Goal: Transaction & Acquisition: Purchase product/service

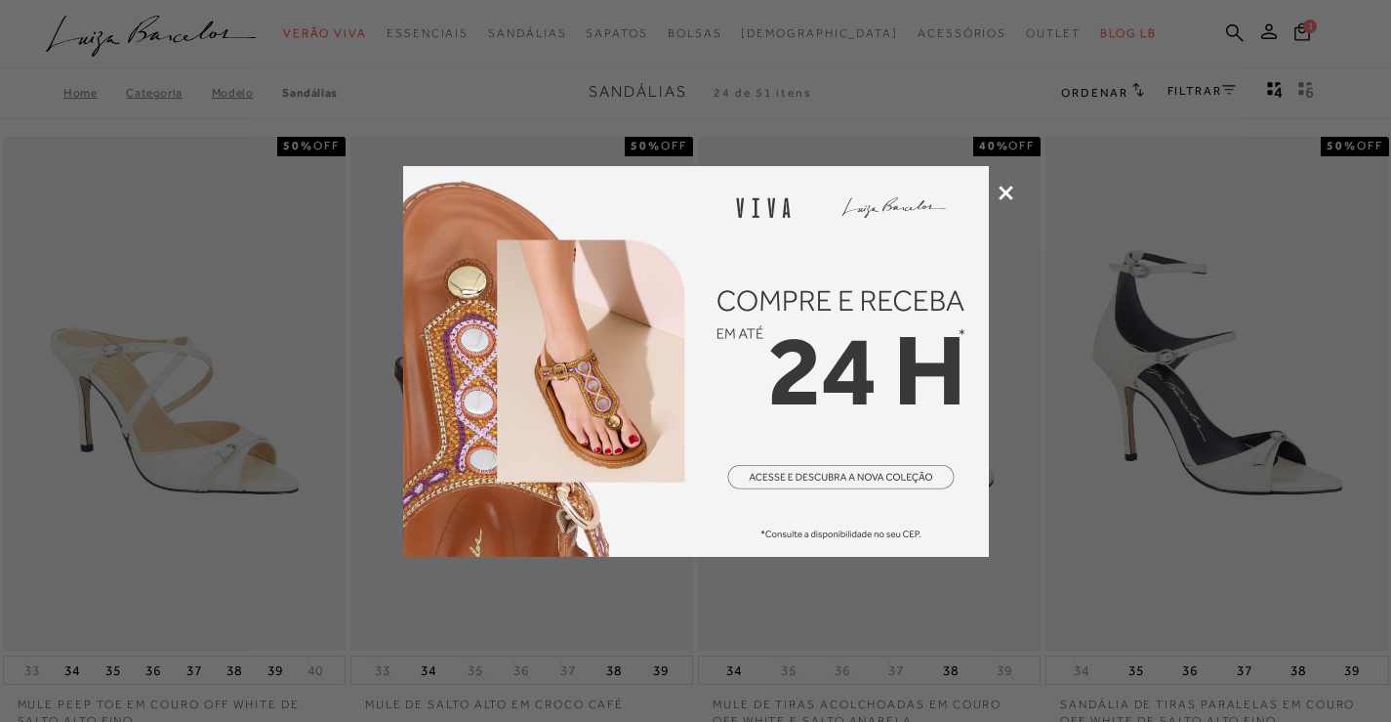
click at [1006, 196] on icon at bounding box center [1006, 193] width 15 height 15
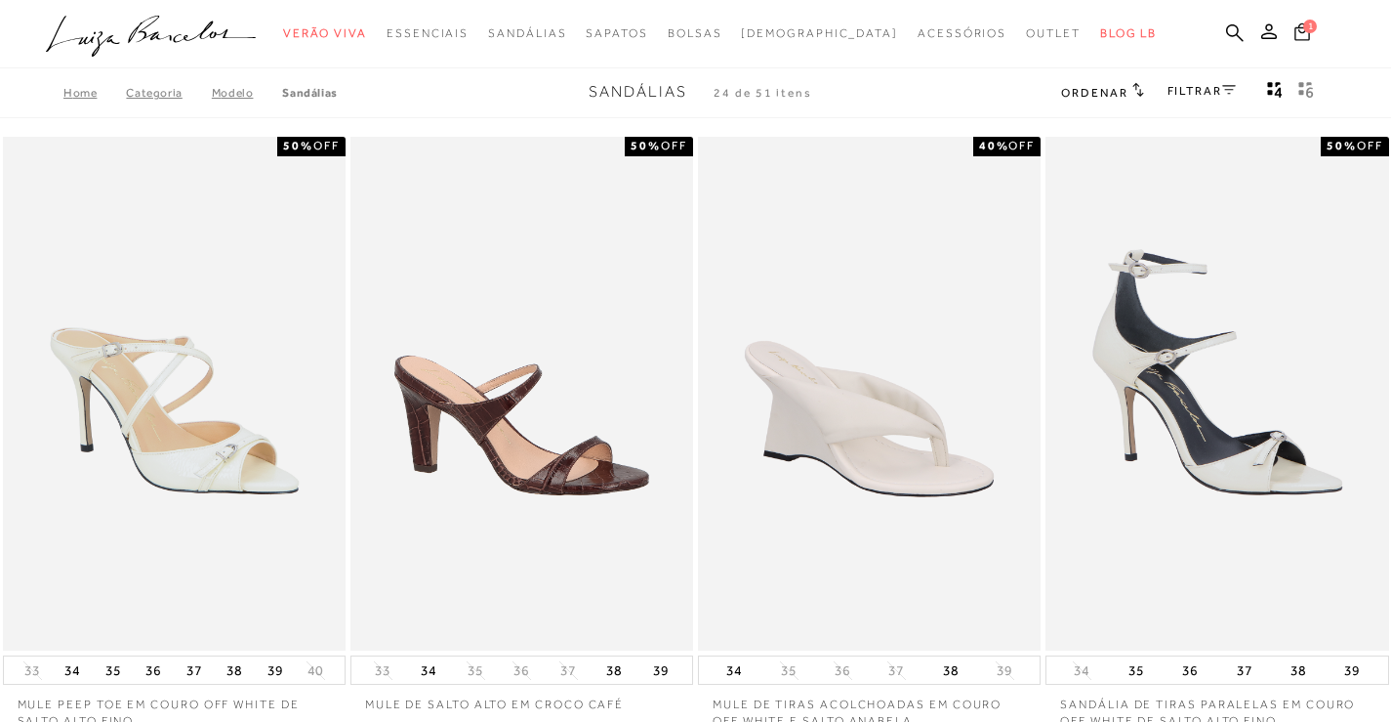
click at [1306, 27] on span "1" at bounding box center [1311, 27] width 14 height 14
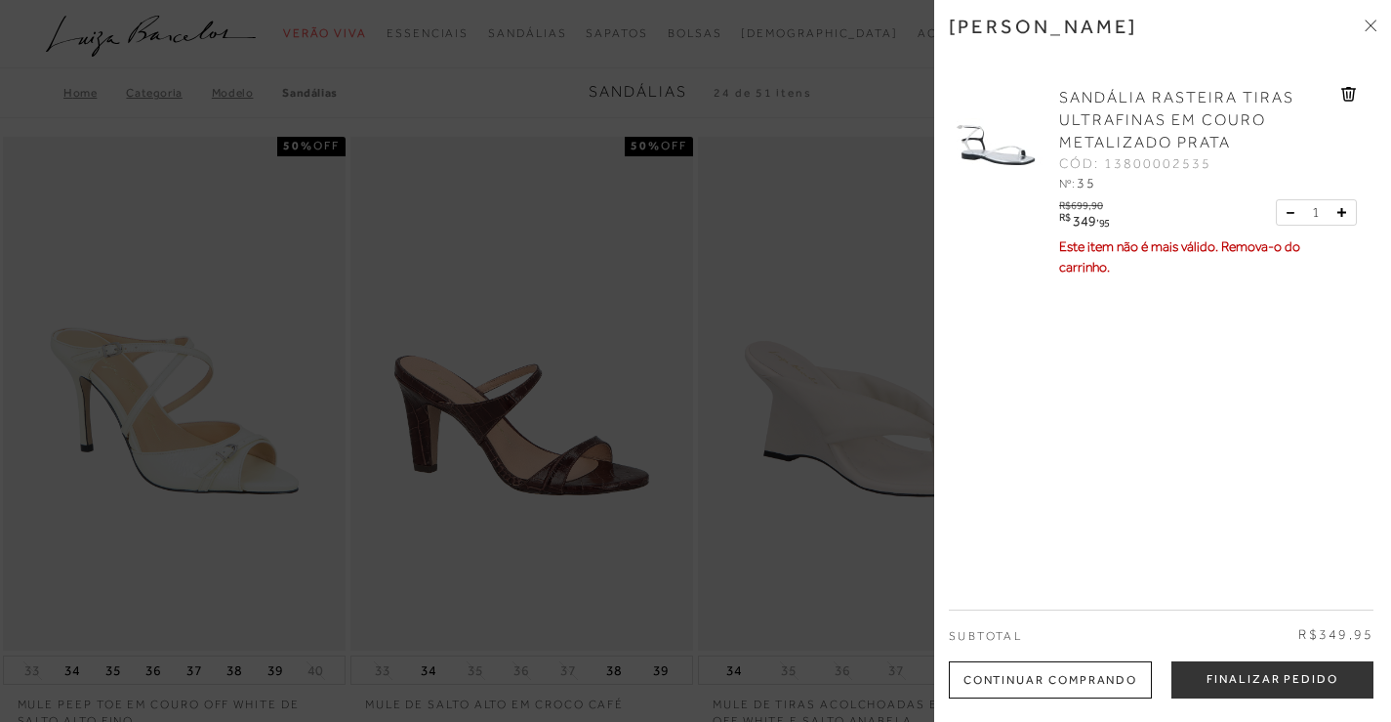
click at [1090, 118] on span "SANDÁLIA RASTEIRA TIRAS ULTRAFINAS EM COURO METALIZADO PRATA" at bounding box center [1176, 120] width 235 height 62
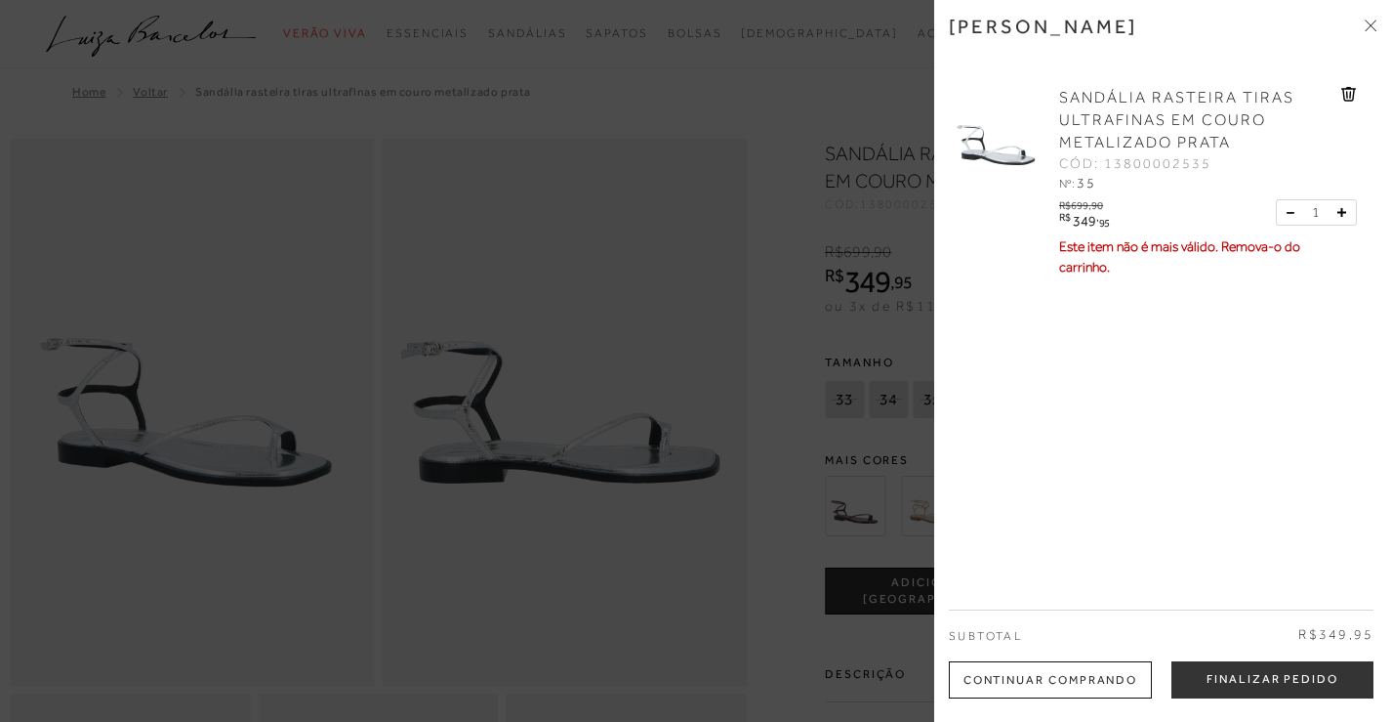
click at [1374, 27] on icon at bounding box center [1374, 27] width 6 height 6
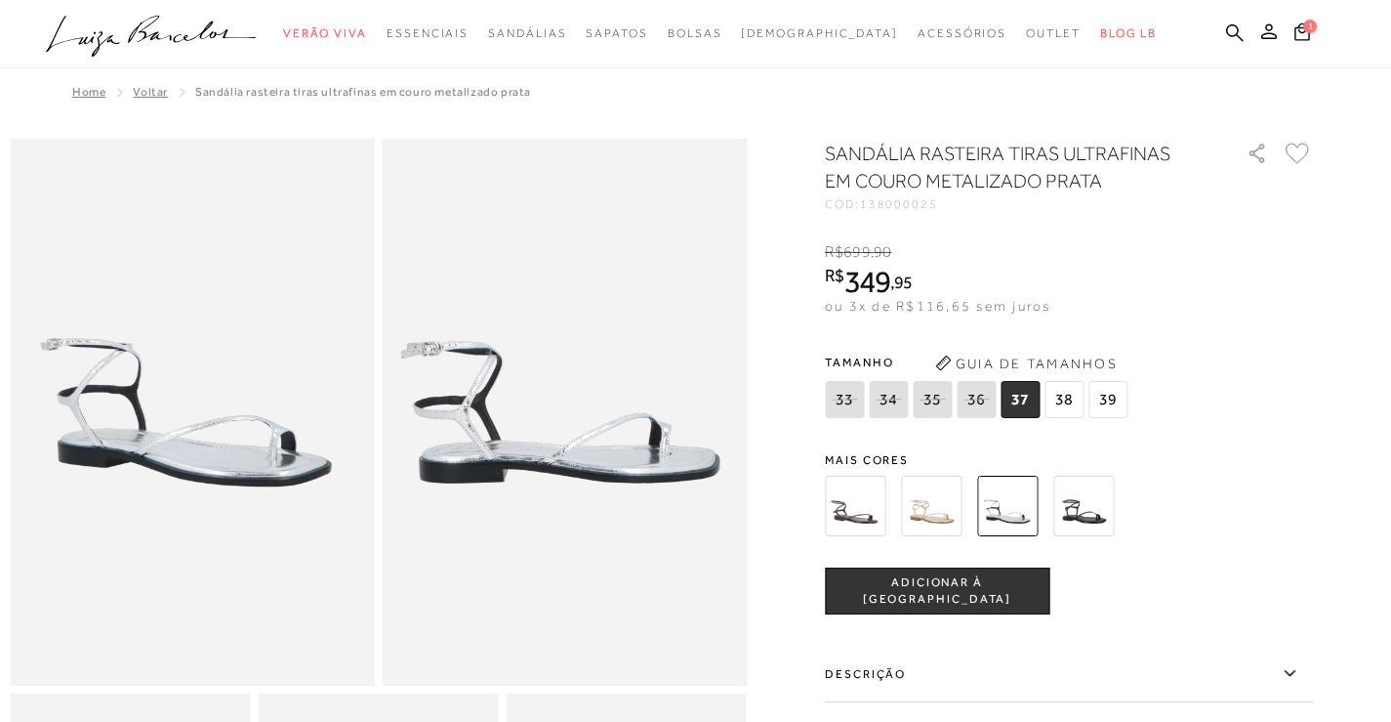
click at [949, 525] on img at bounding box center [931, 506] width 61 height 61
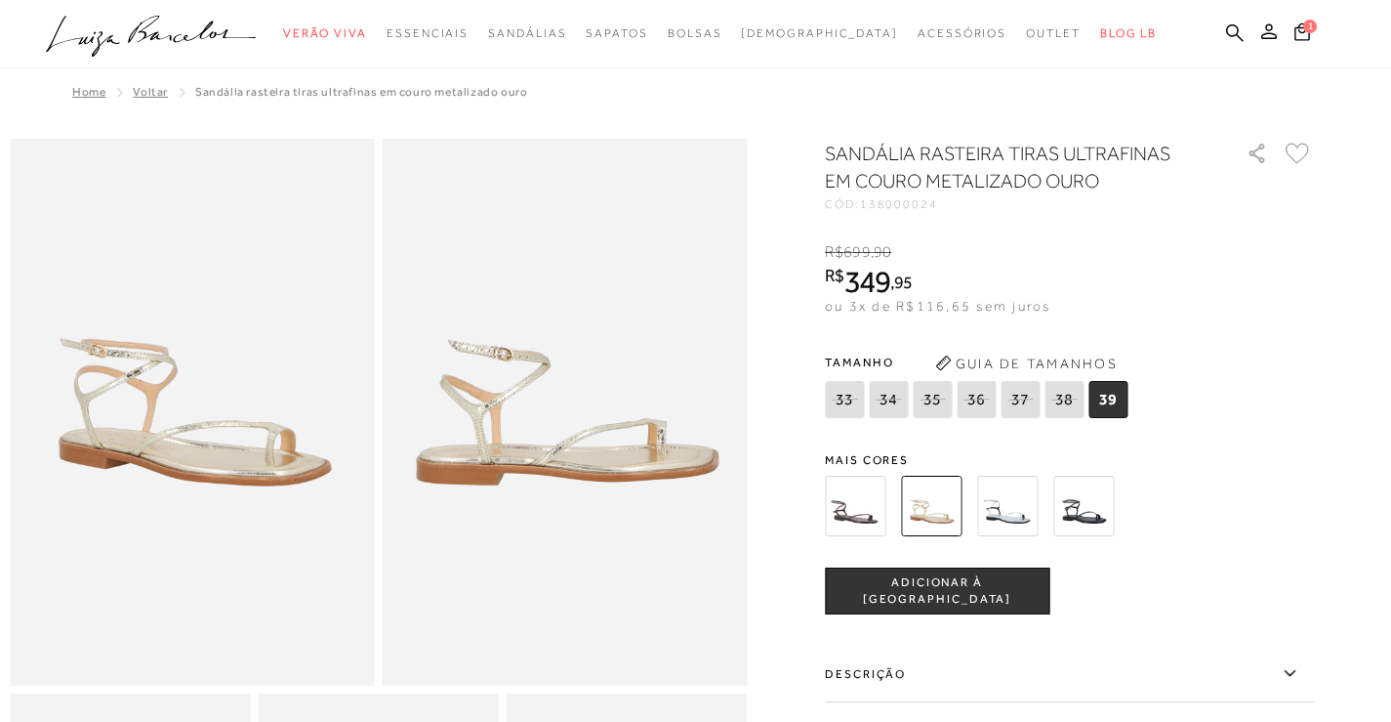
click at [1018, 521] on img at bounding box center [1007, 506] width 61 height 61
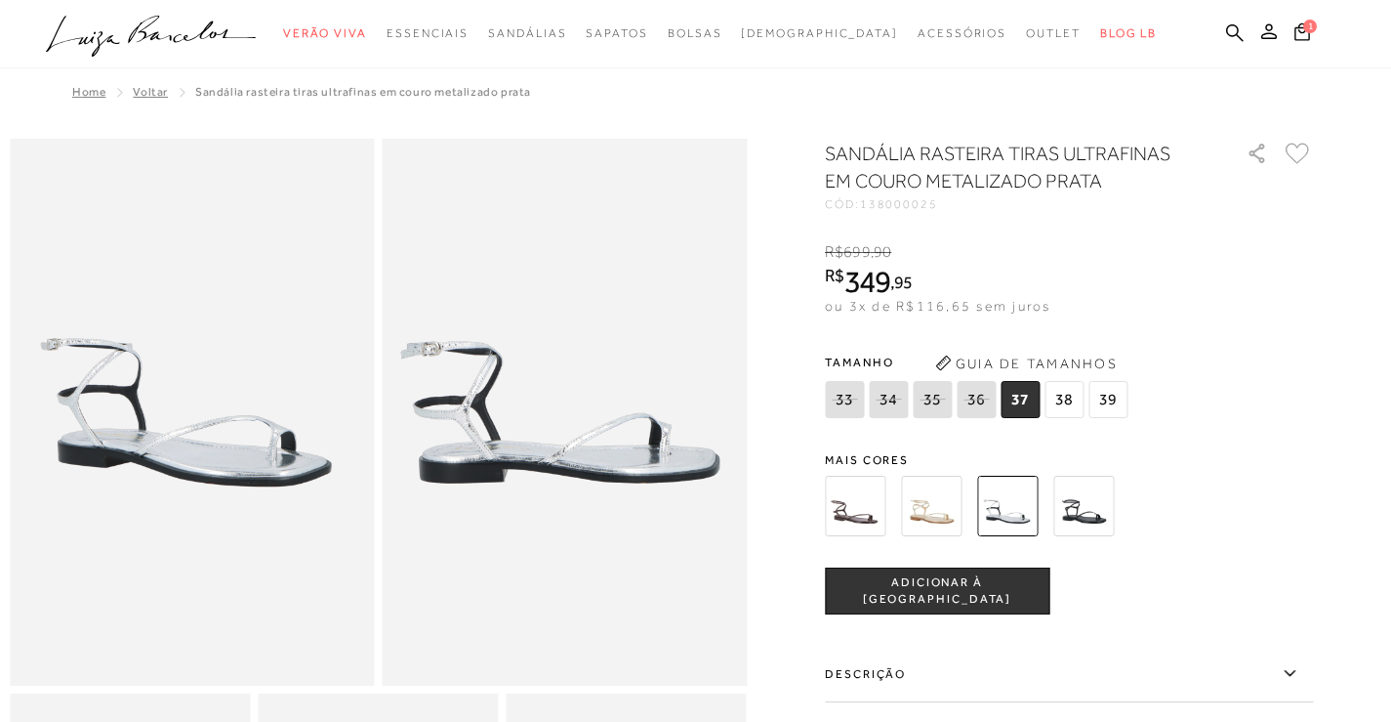
click at [1095, 518] on img at bounding box center [1084, 506] width 61 height 61
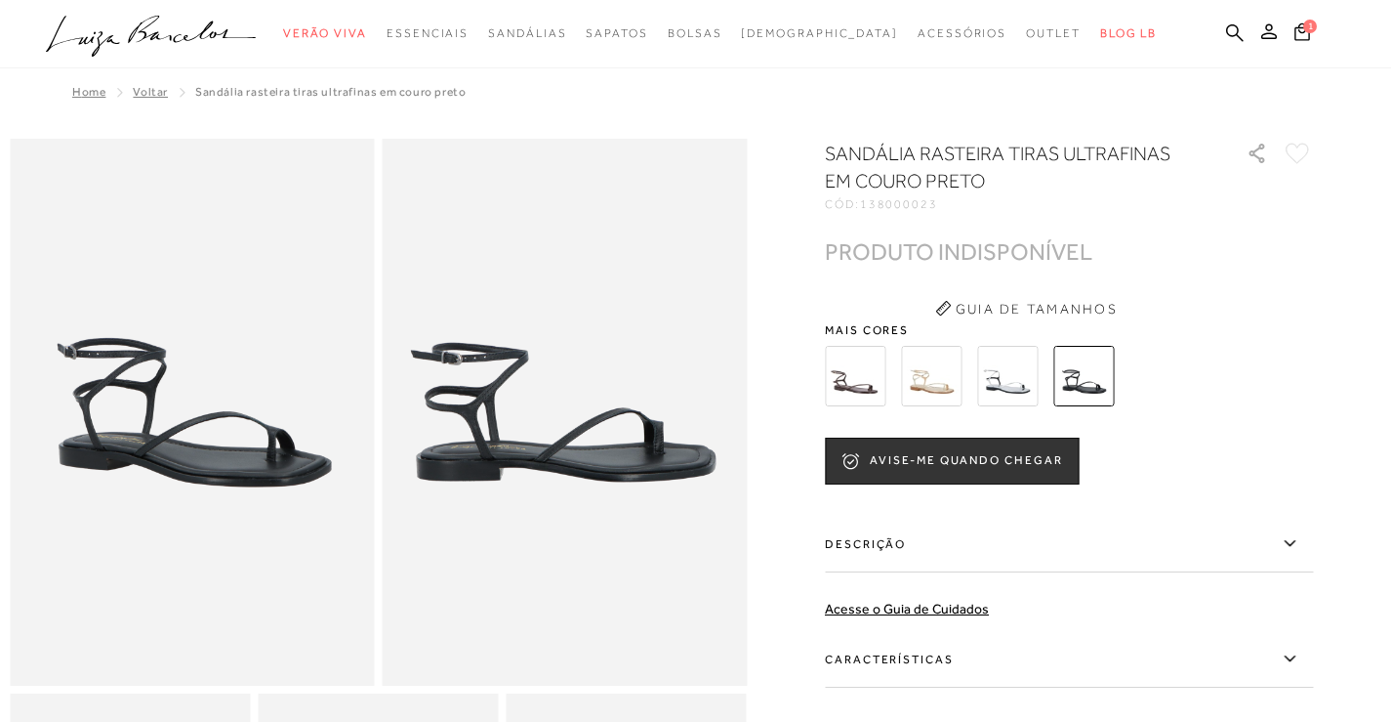
click at [869, 387] on img at bounding box center [855, 376] width 61 height 61
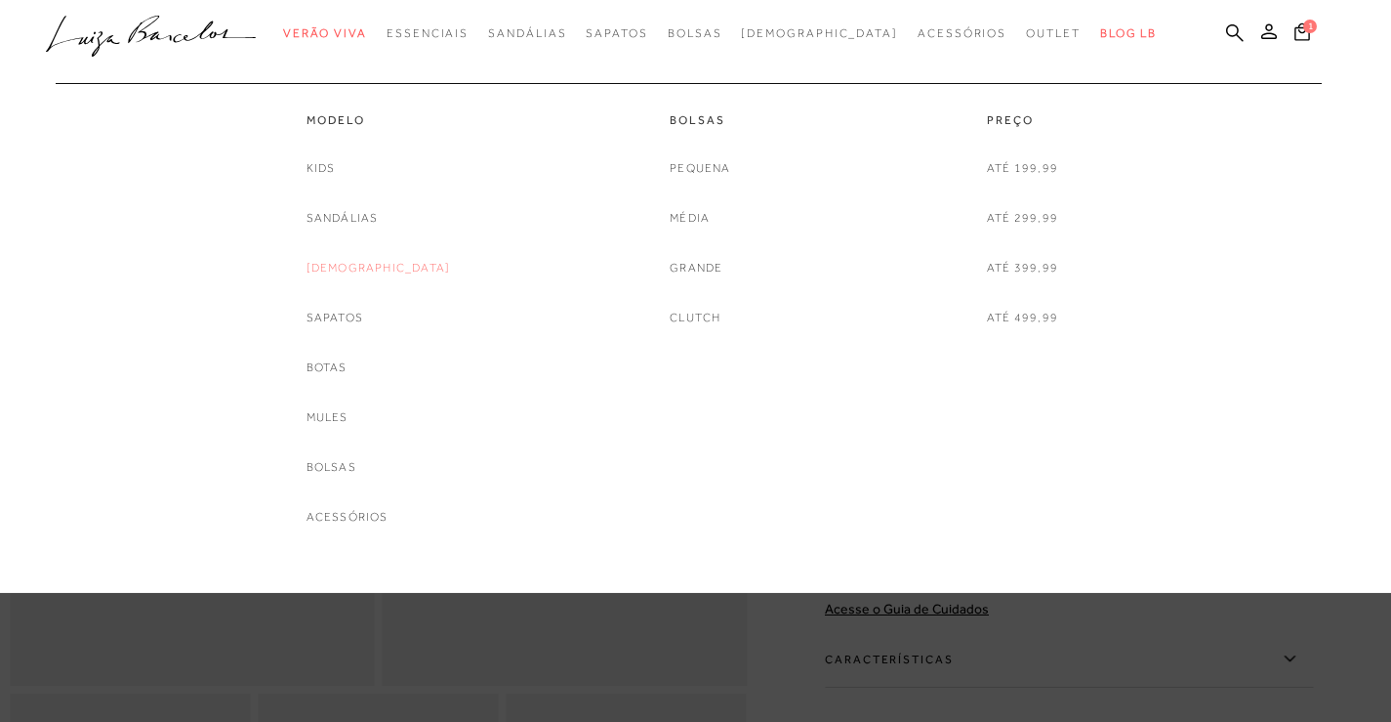
click at [394, 268] on link "[DEMOGRAPHIC_DATA]" at bounding box center [379, 268] width 145 height 21
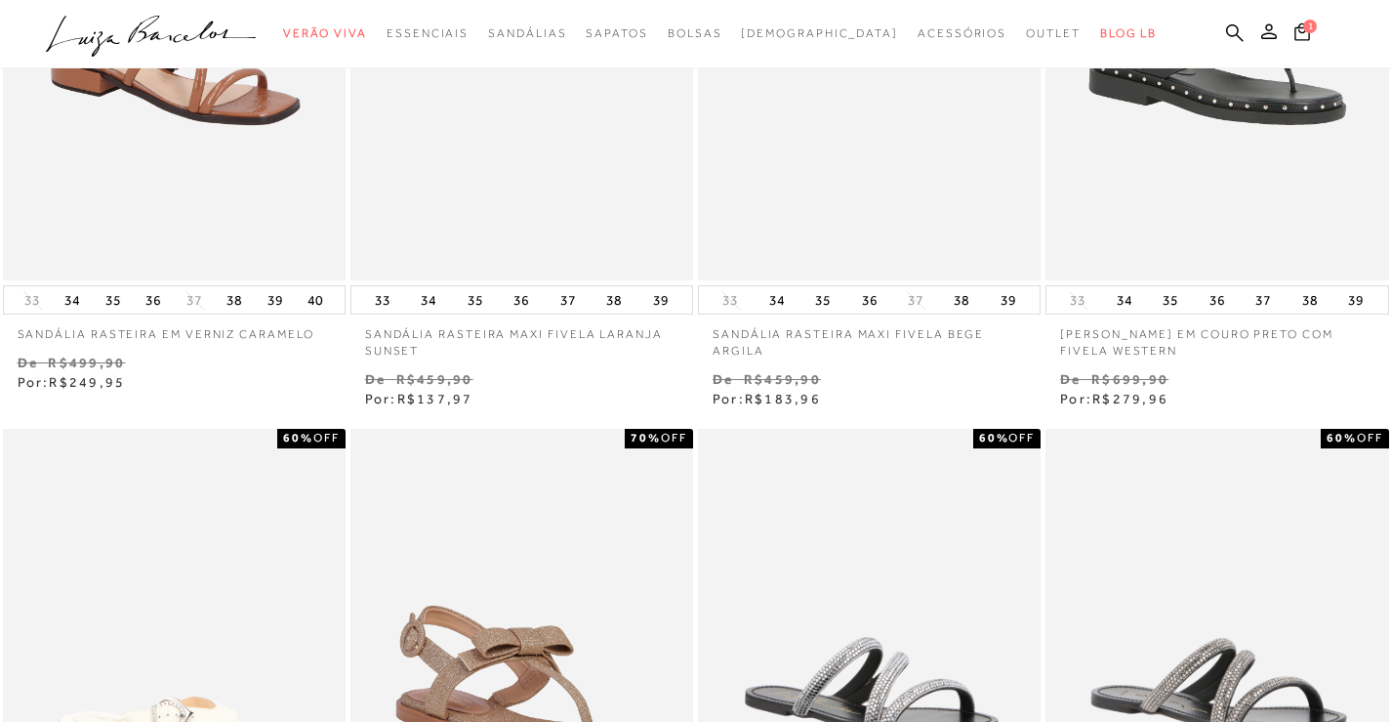
scroll to position [195, 0]
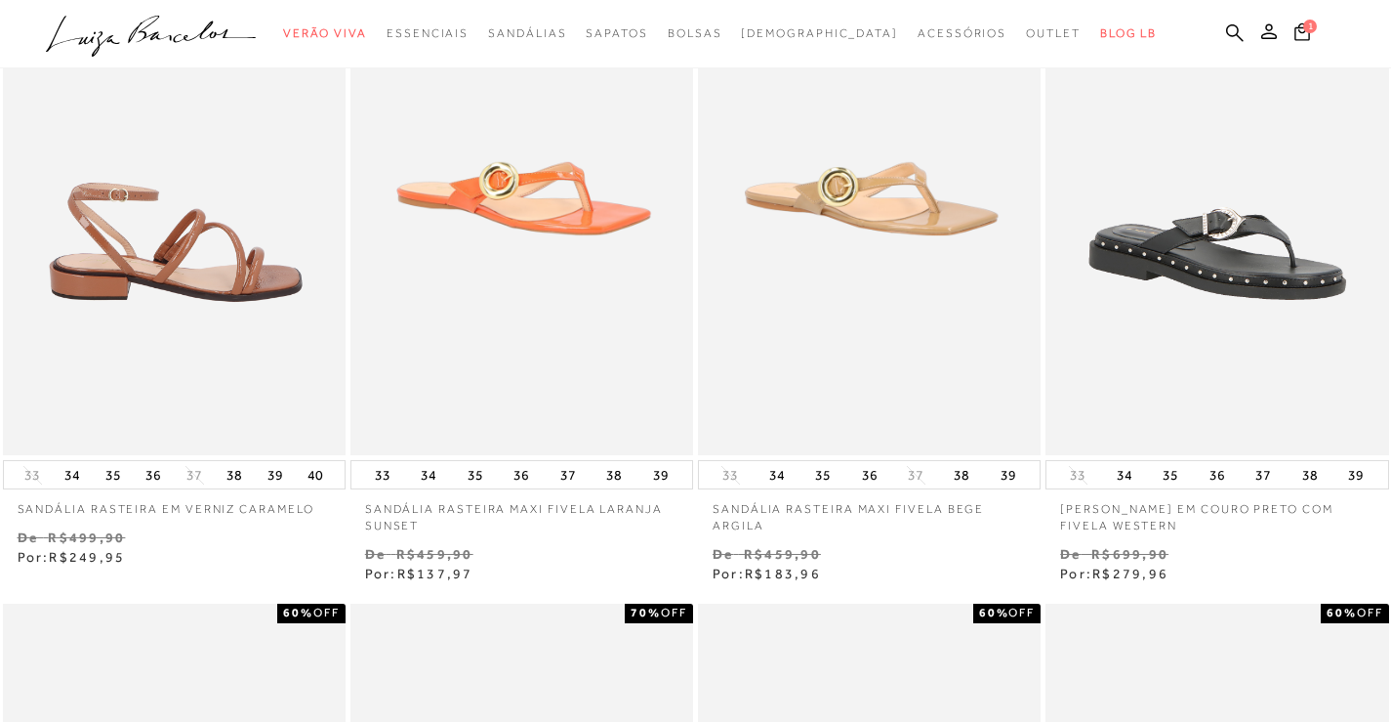
click at [218, 298] on img at bounding box center [175, 198] width 341 height 515
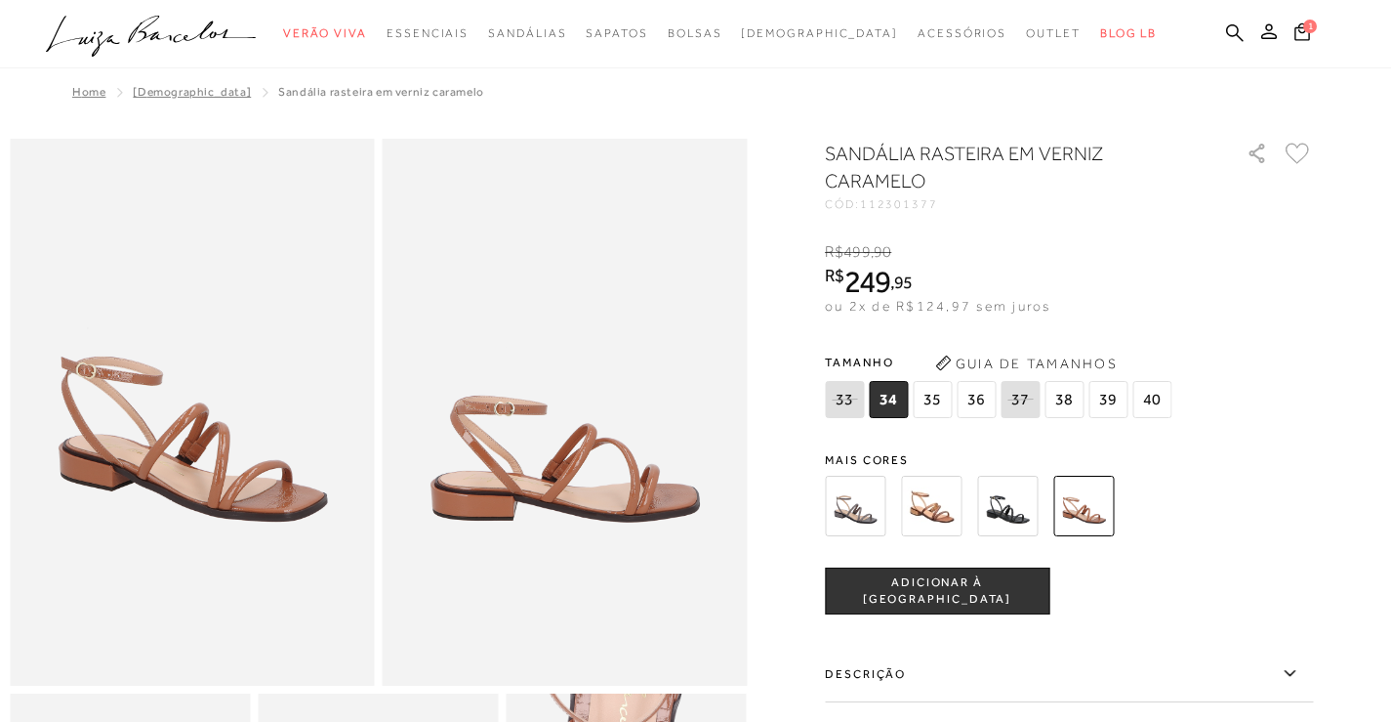
click at [865, 524] on img at bounding box center [855, 506] width 61 height 61
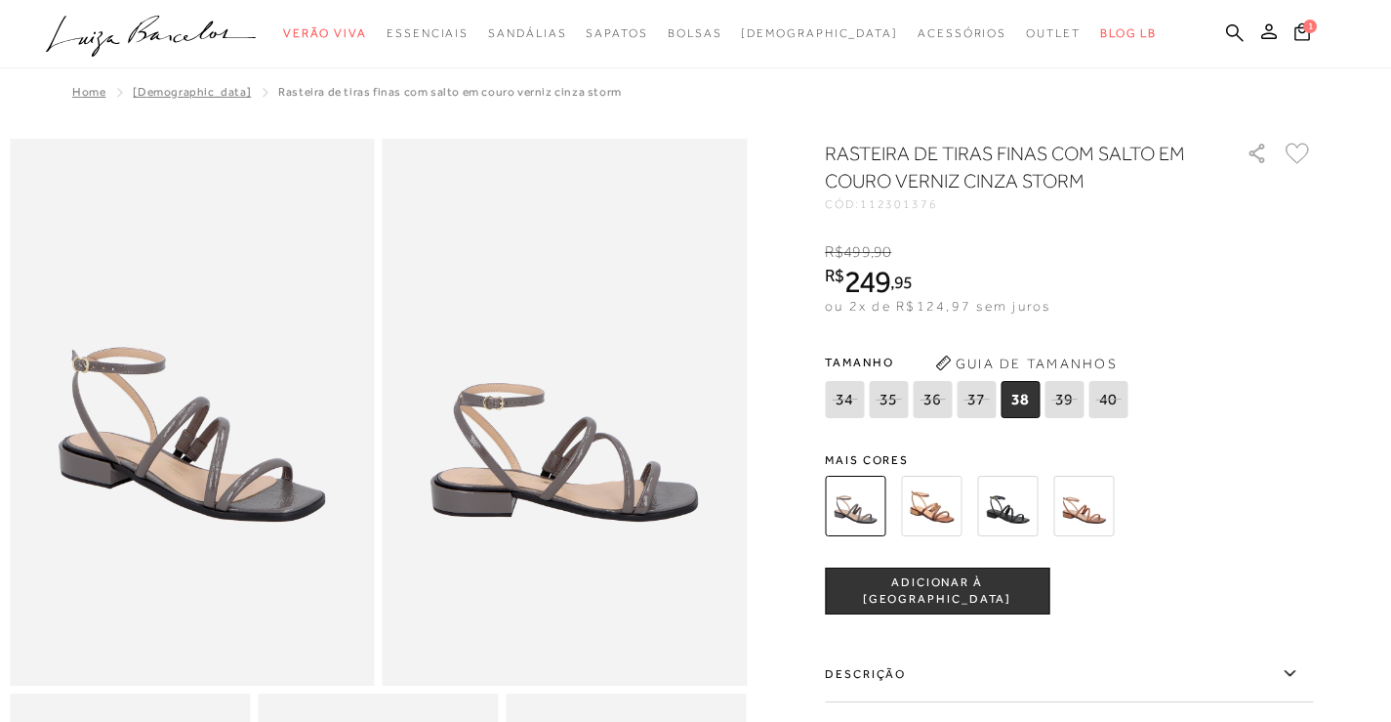
click at [1021, 513] on img at bounding box center [1007, 506] width 61 height 61
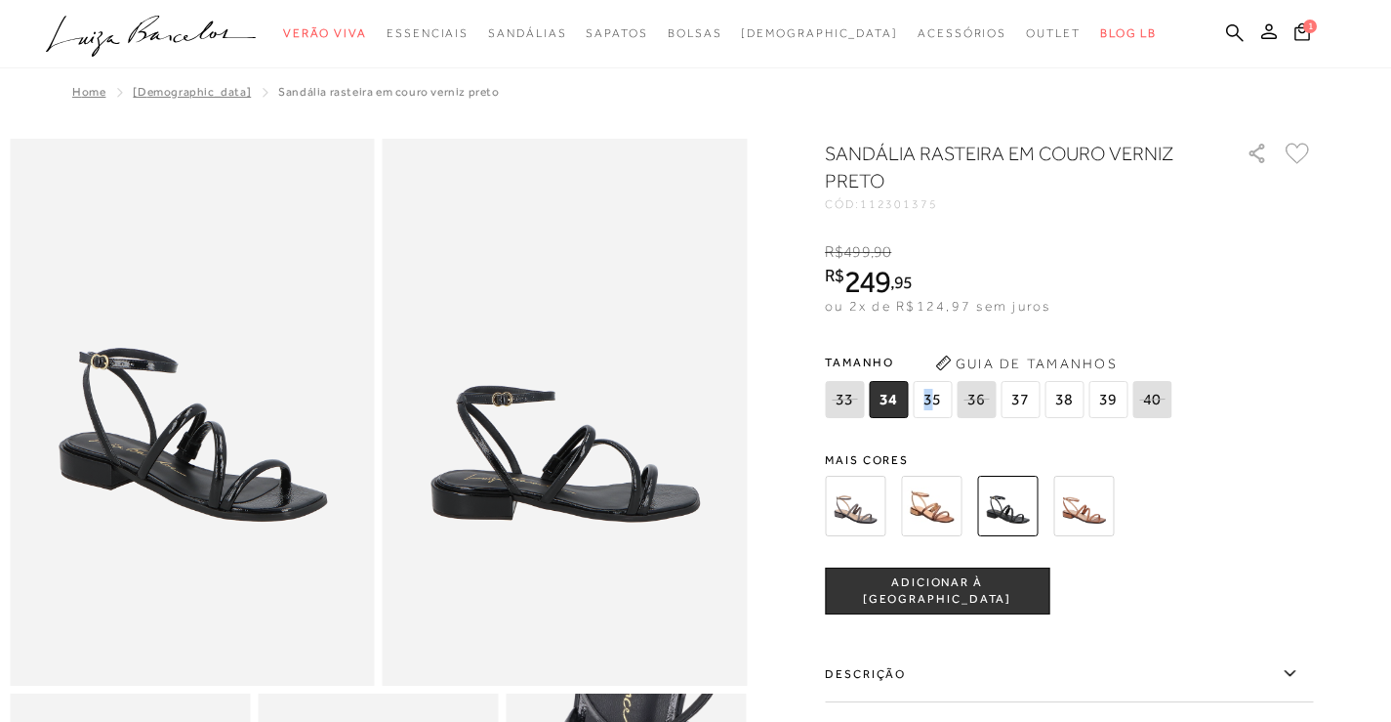
click at [934, 407] on span "35" at bounding box center [932, 399] width 39 height 37
click at [964, 588] on span "ADICIONAR À [GEOGRAPHIC_DATA]" at bounding box center [937, 591] width 223 height 34
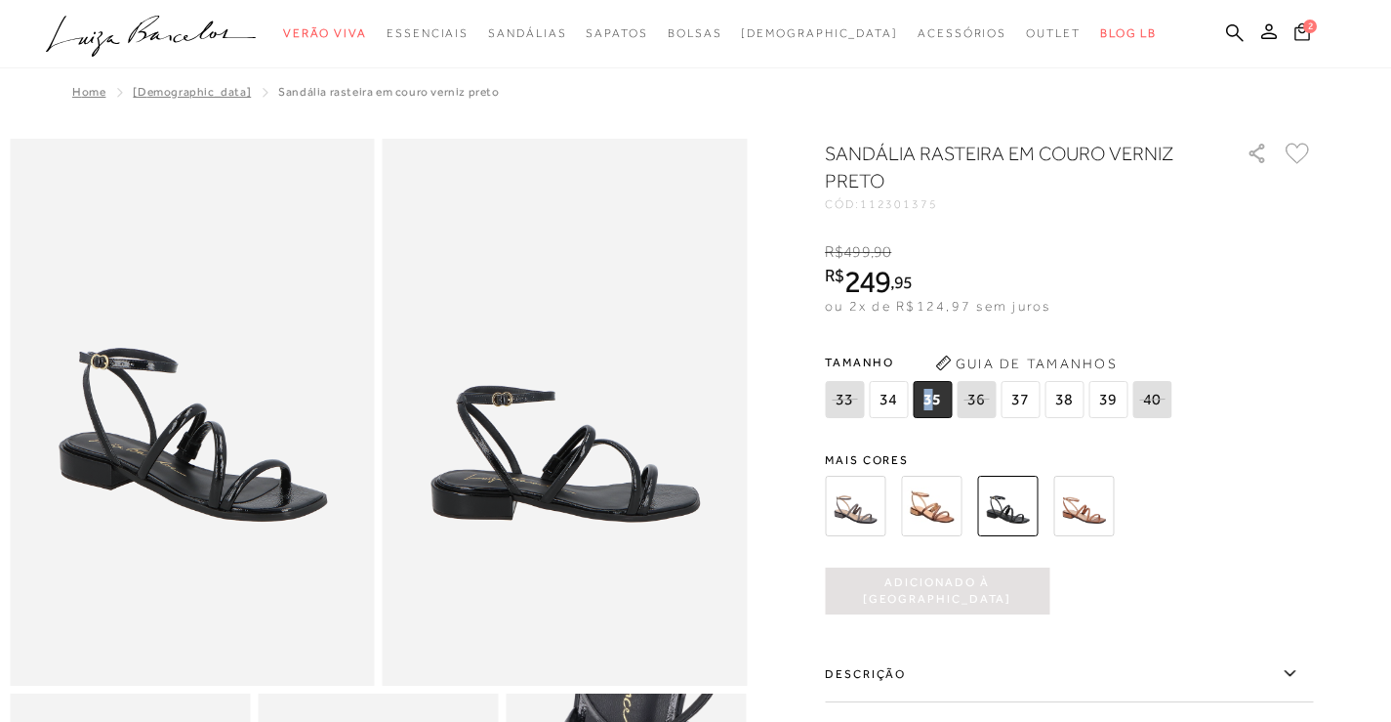
click at [1309, 36] on icon at bounding box center [1303, 31] width 16 height 18
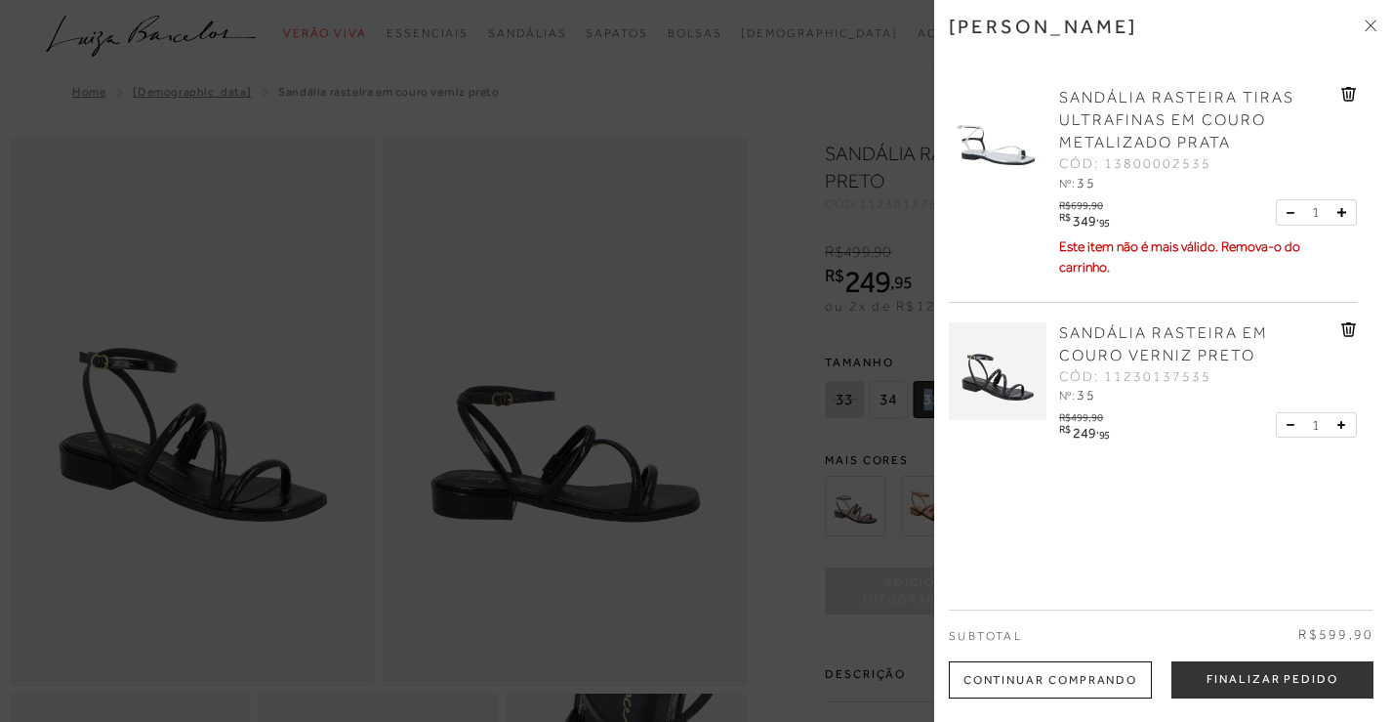
click at [1346, 102] on link at bounding box center [1350, 97] width 16 height 21
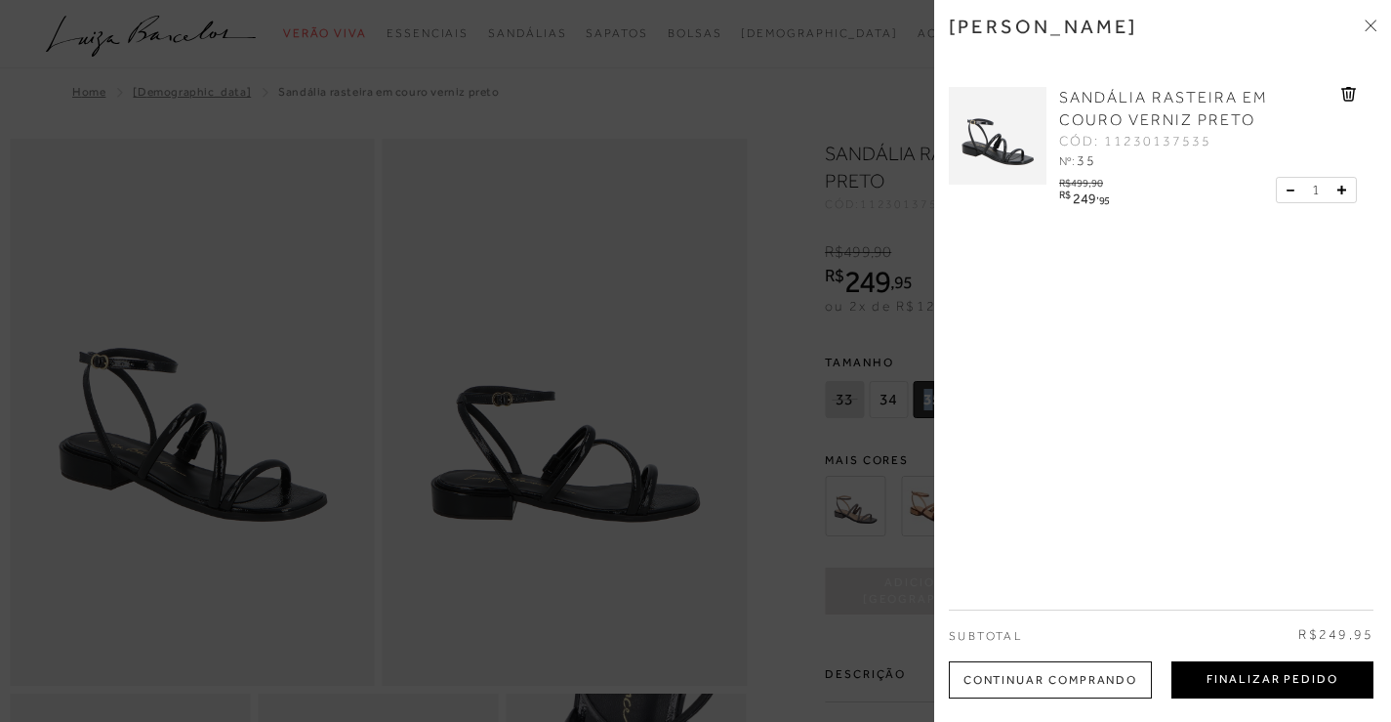
click at [1299, 683] on button "Finalizar Pedido" at bounding box center [1273, 679] width 202 height 37
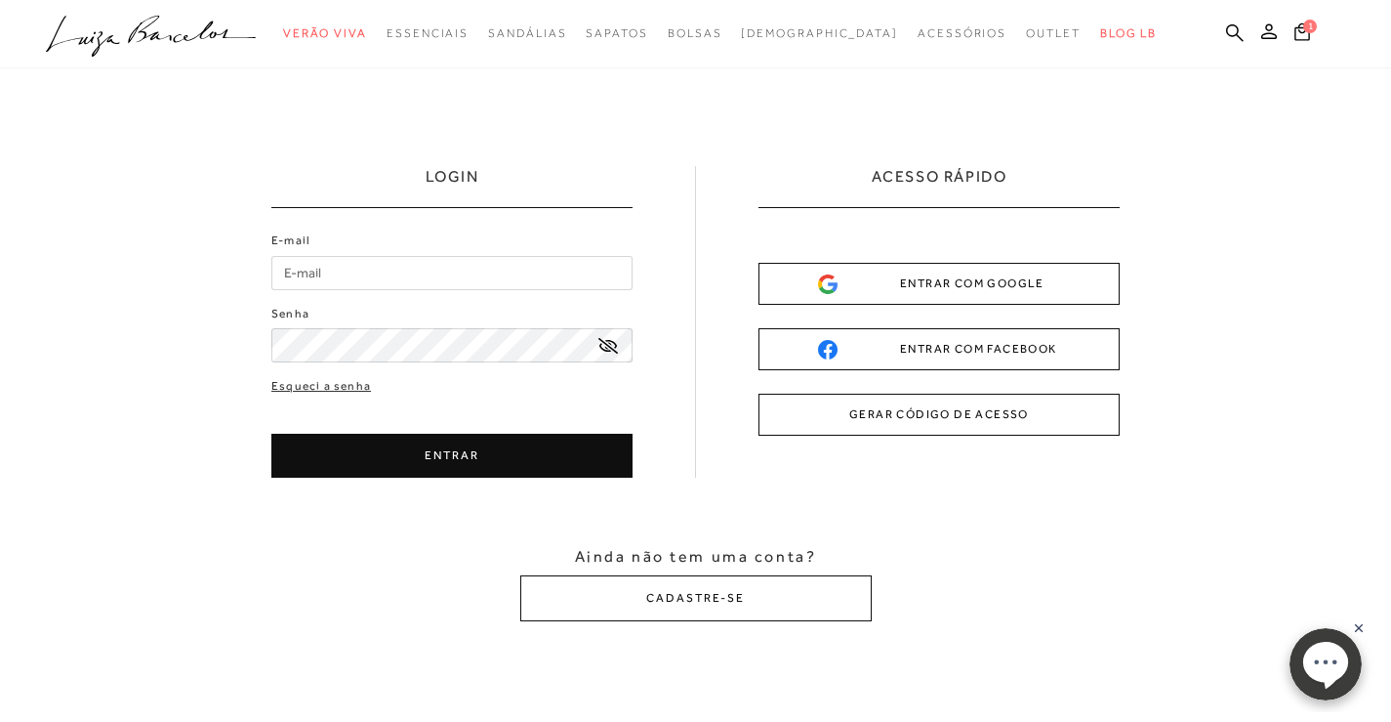
click at [332, 267] on input "E-mail" at bounding box center [451, 273] width 361 height 34
type input "[EMAIL_ADDRESS][DOMAIN_NAME]"
click at [411, 473] on button "ENTRAR" at bounding box center [451, 456] width 361 height 44
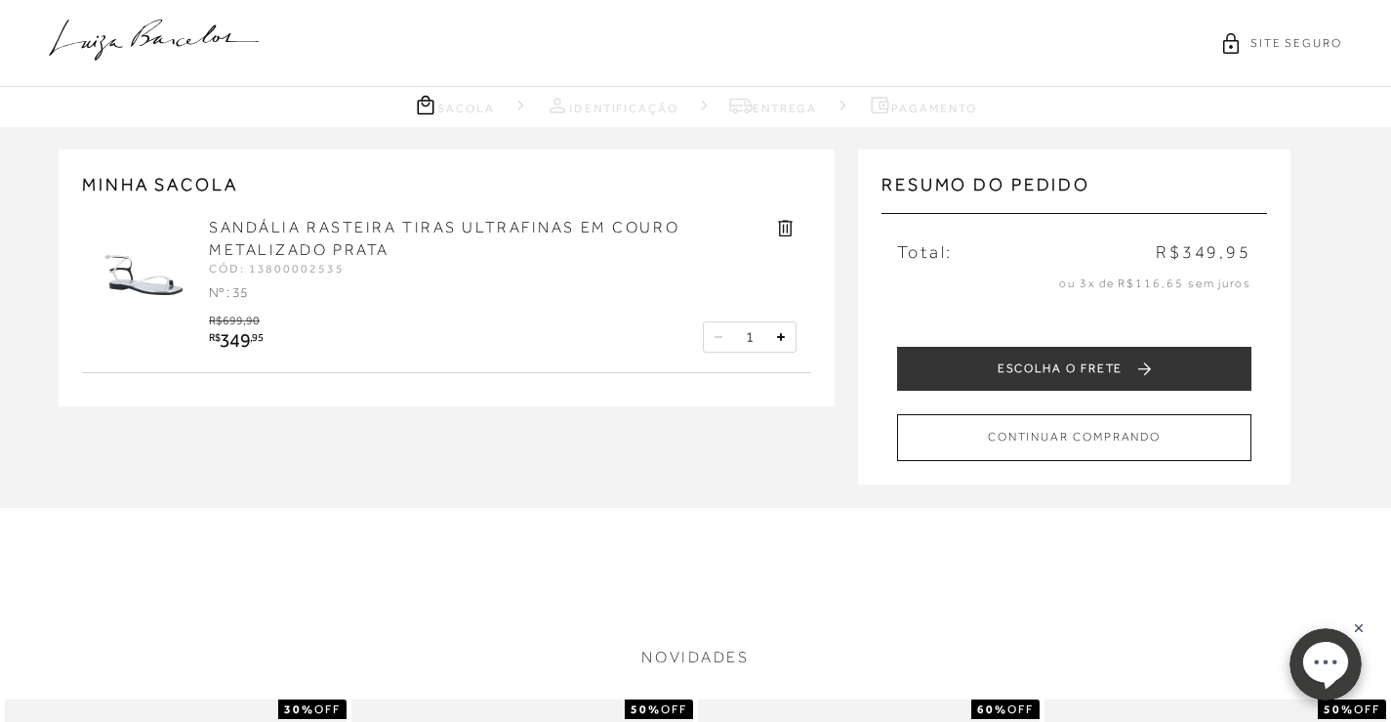
click at [451, 105] on link "Sacola" at bounding box center [454, 105] width 81 height 24
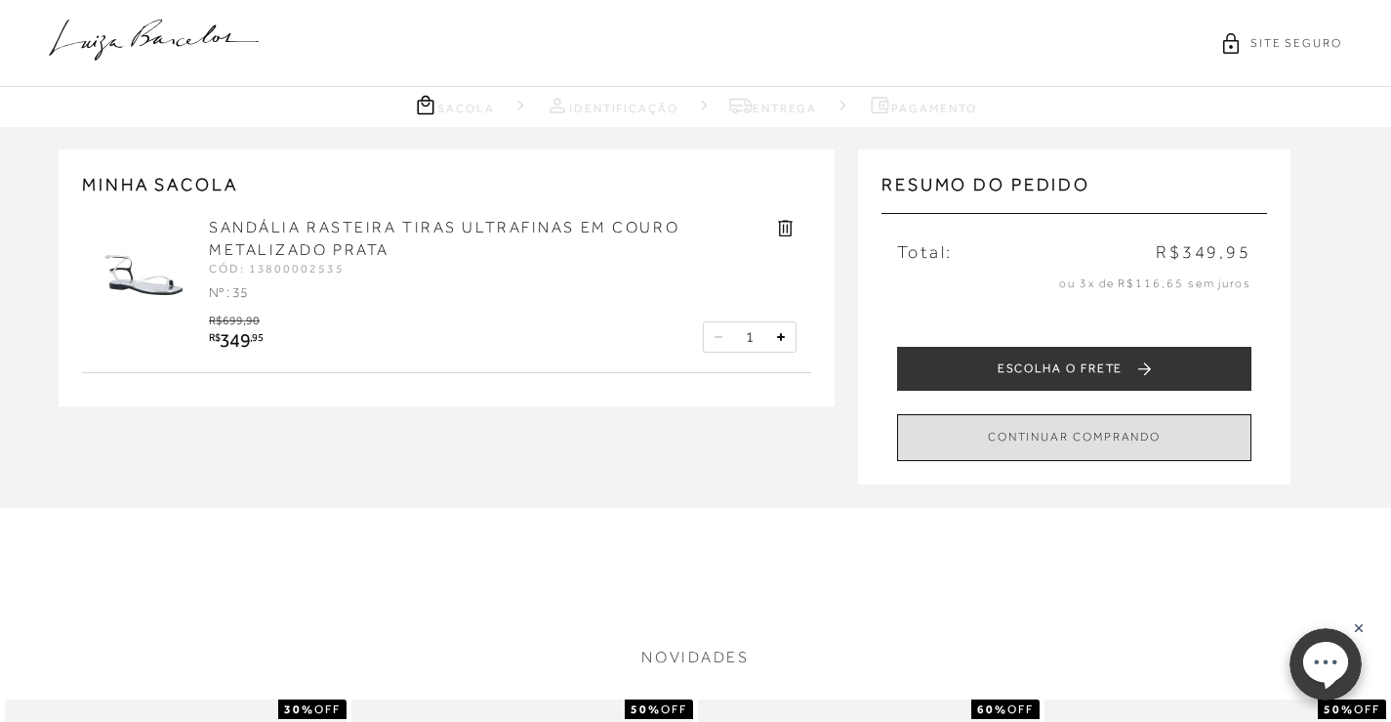
click at [1183, 440] on button "CONTINUAR COMPRANDO" at bounding box center [1074, 437] width 354 height 46
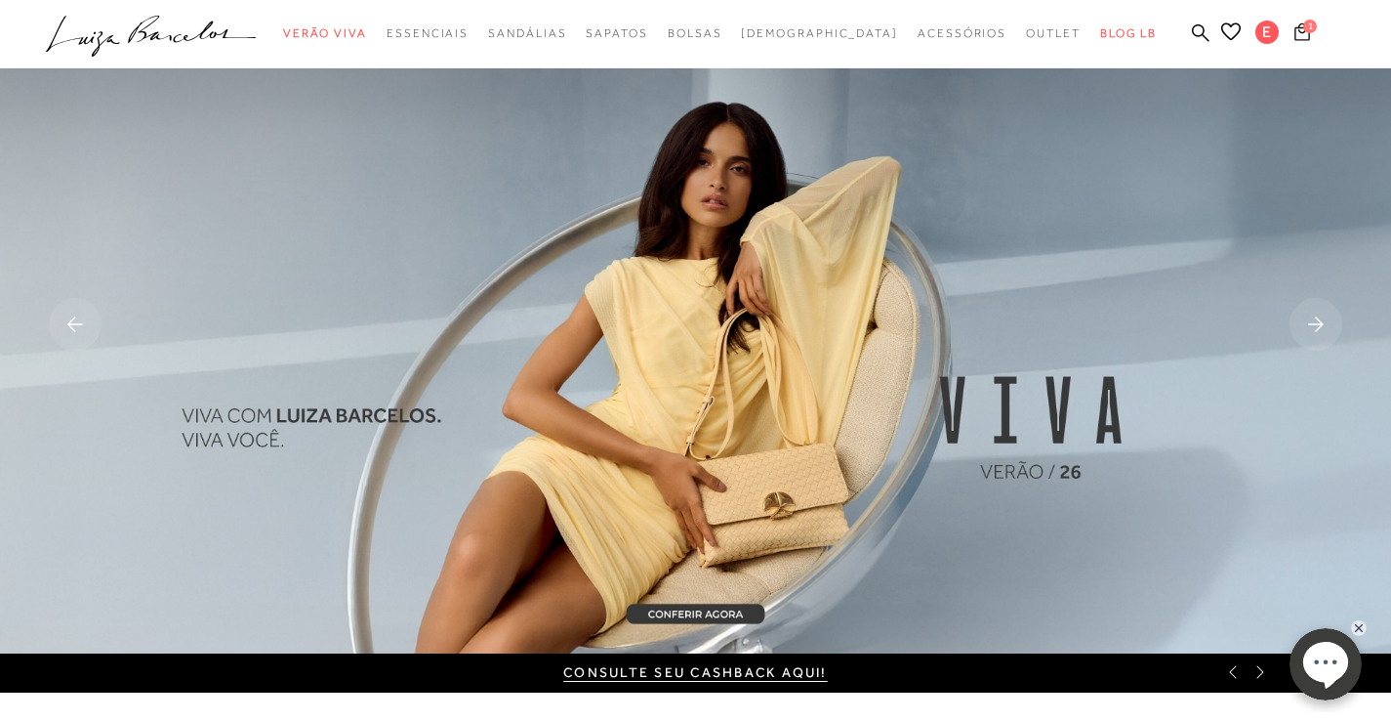
click at [1299, 37] on icon at bounding box center [1303, 31] width 16 height 19
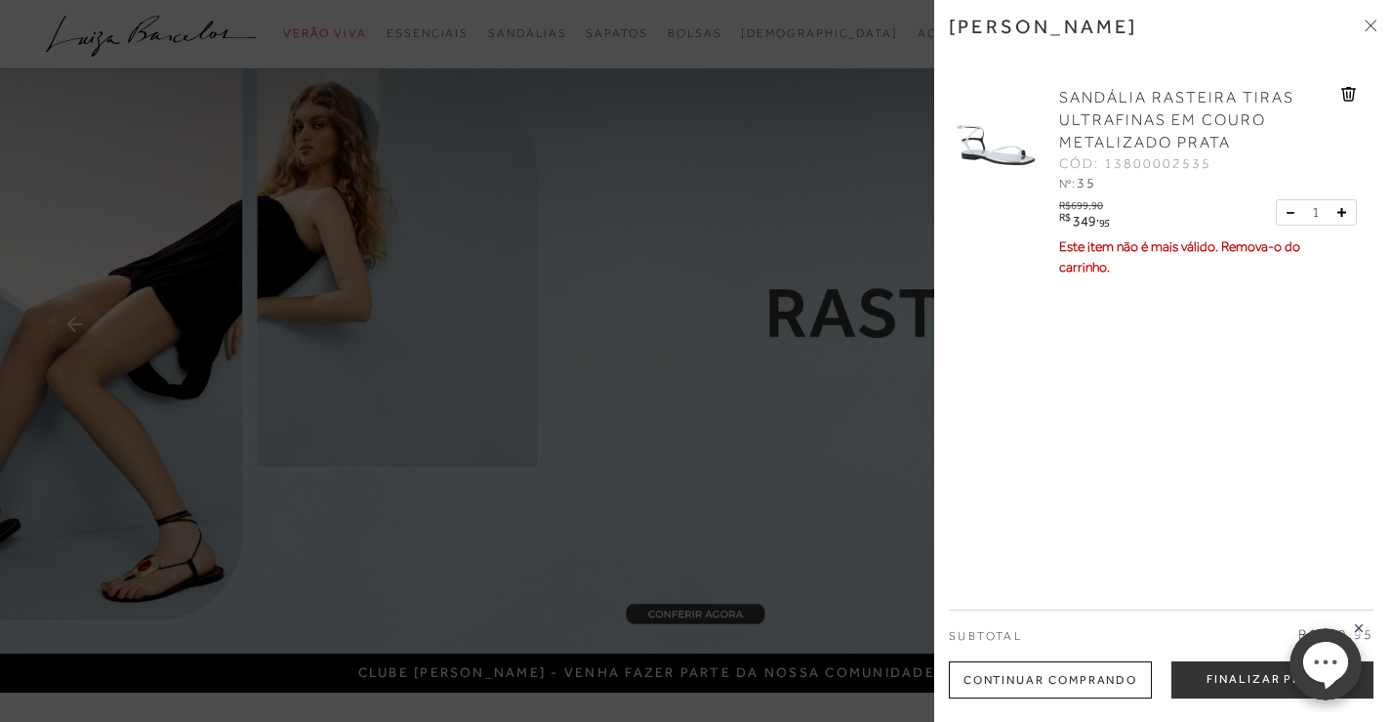
click at [1370, 29] on icon at bounding box center [1371, 26] width 12 height 12
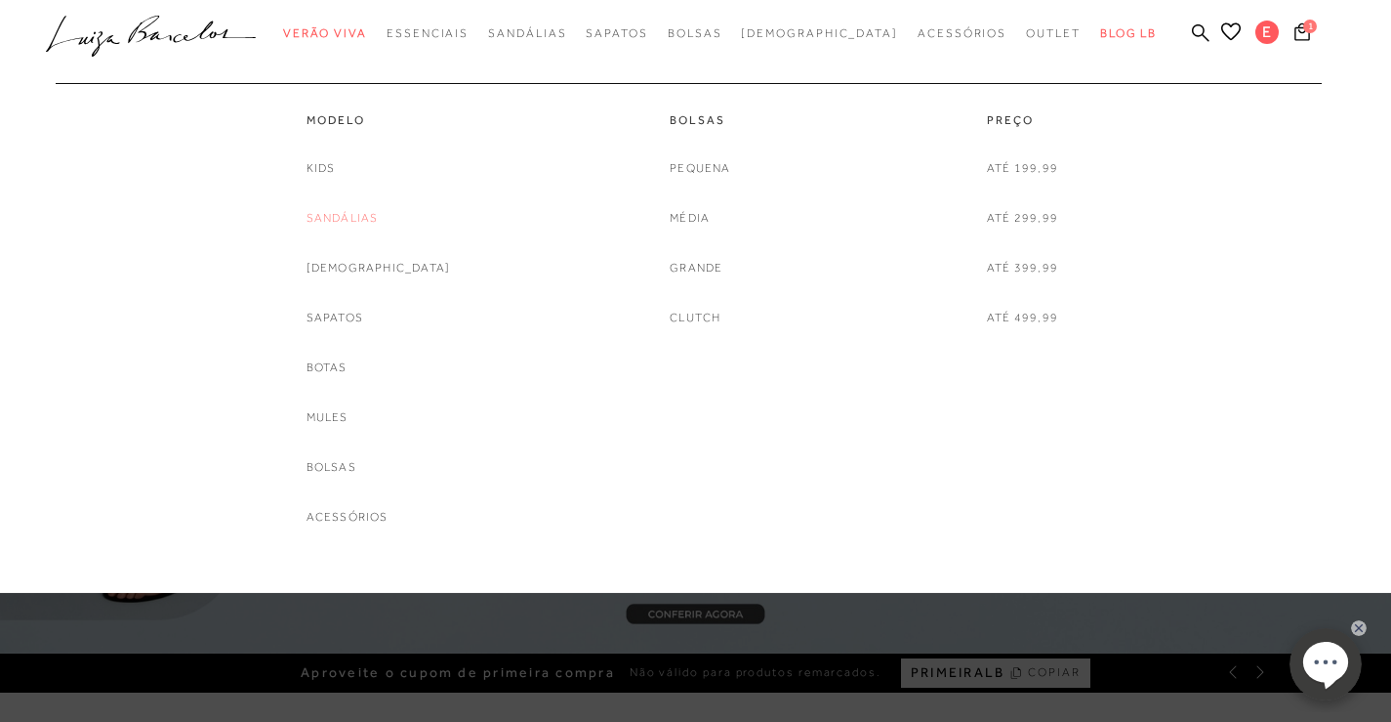
click at [350, 219] on link "Sandálias" at bounding box center [343, 218] width 72 height 21
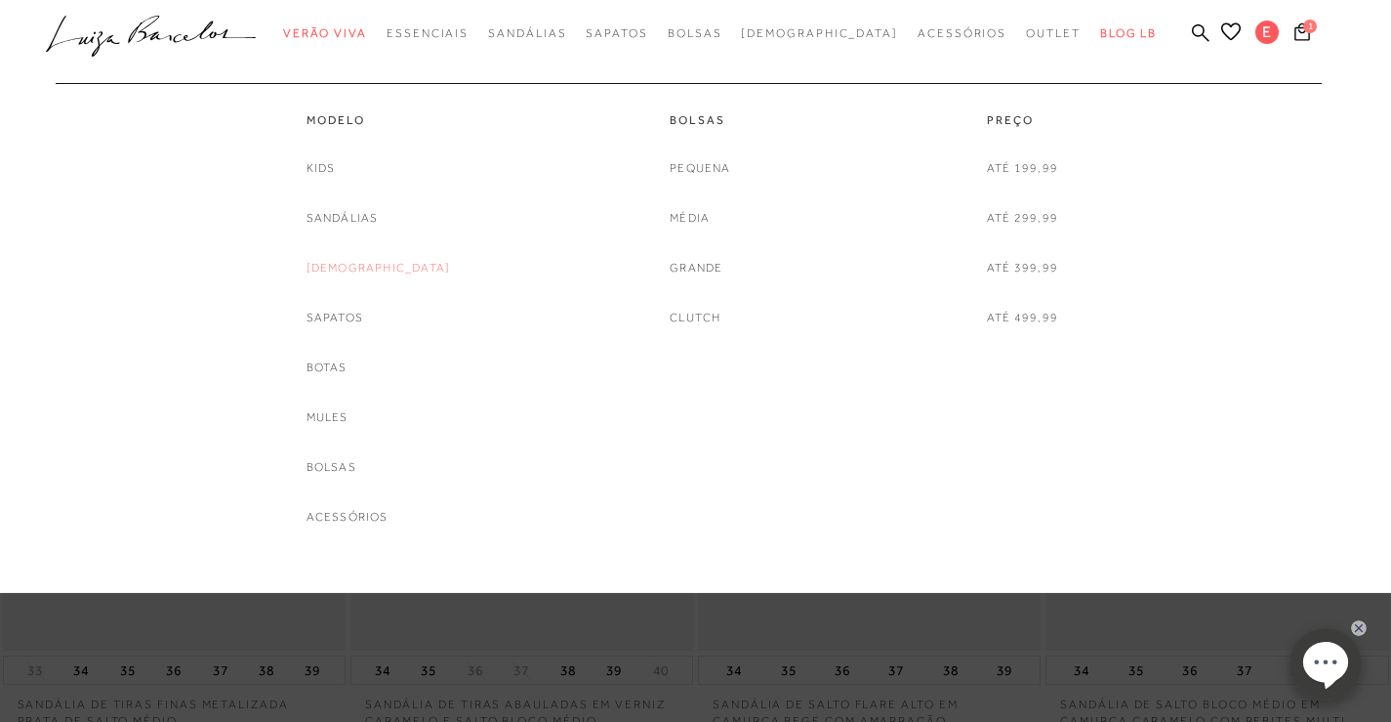
click at [342, 269] on link "[DEMOGRAPHIC_DATA]" at bounding box center [379, 268] width 145 height 21
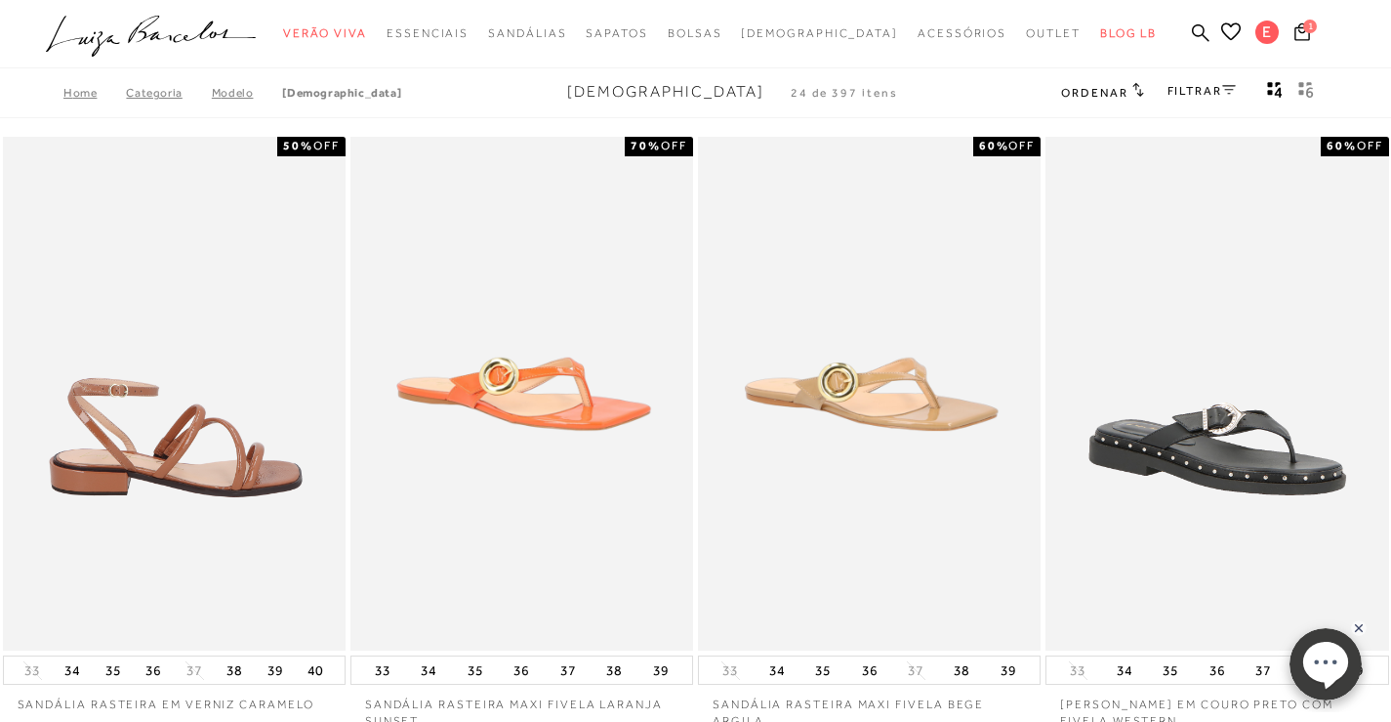
click at [228, 441] on img at bounding box center [175, 394] width 341 height 515
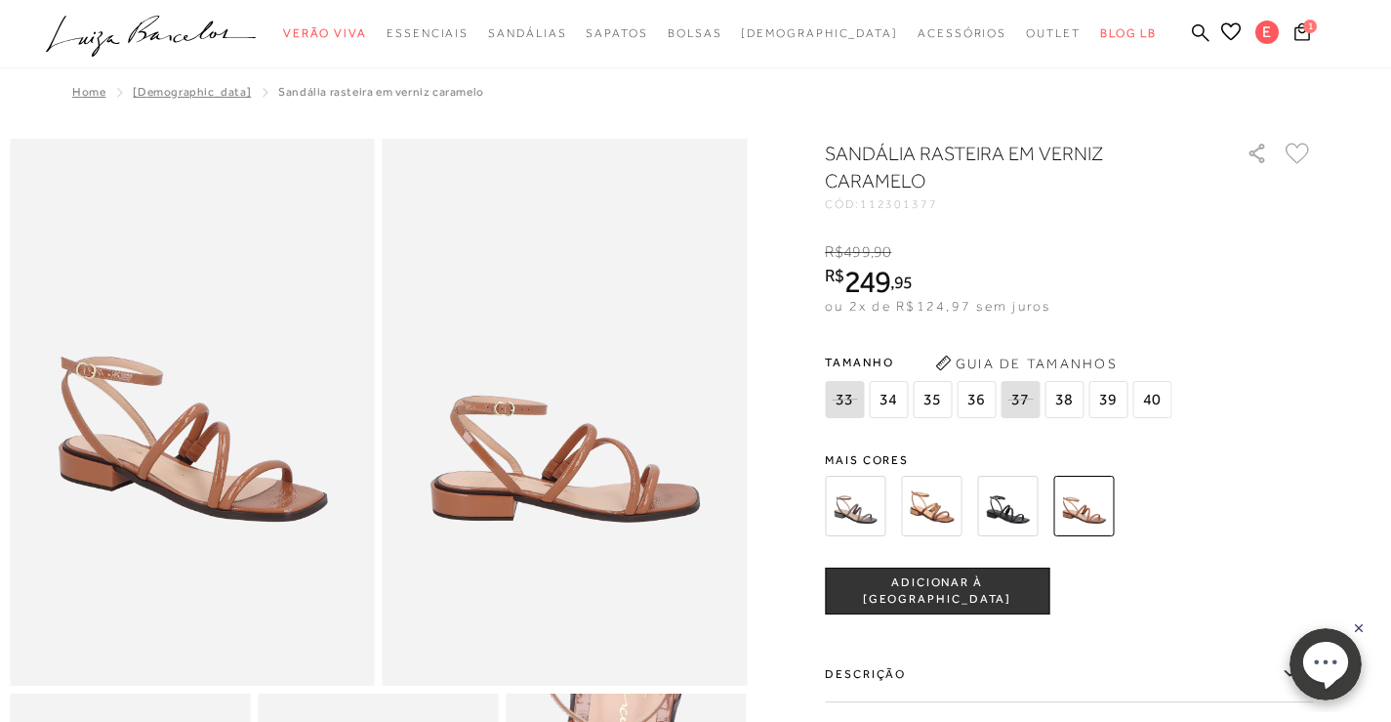
click at [1014, 503] on img at bounding box center [1007, 506] width 61 height 61
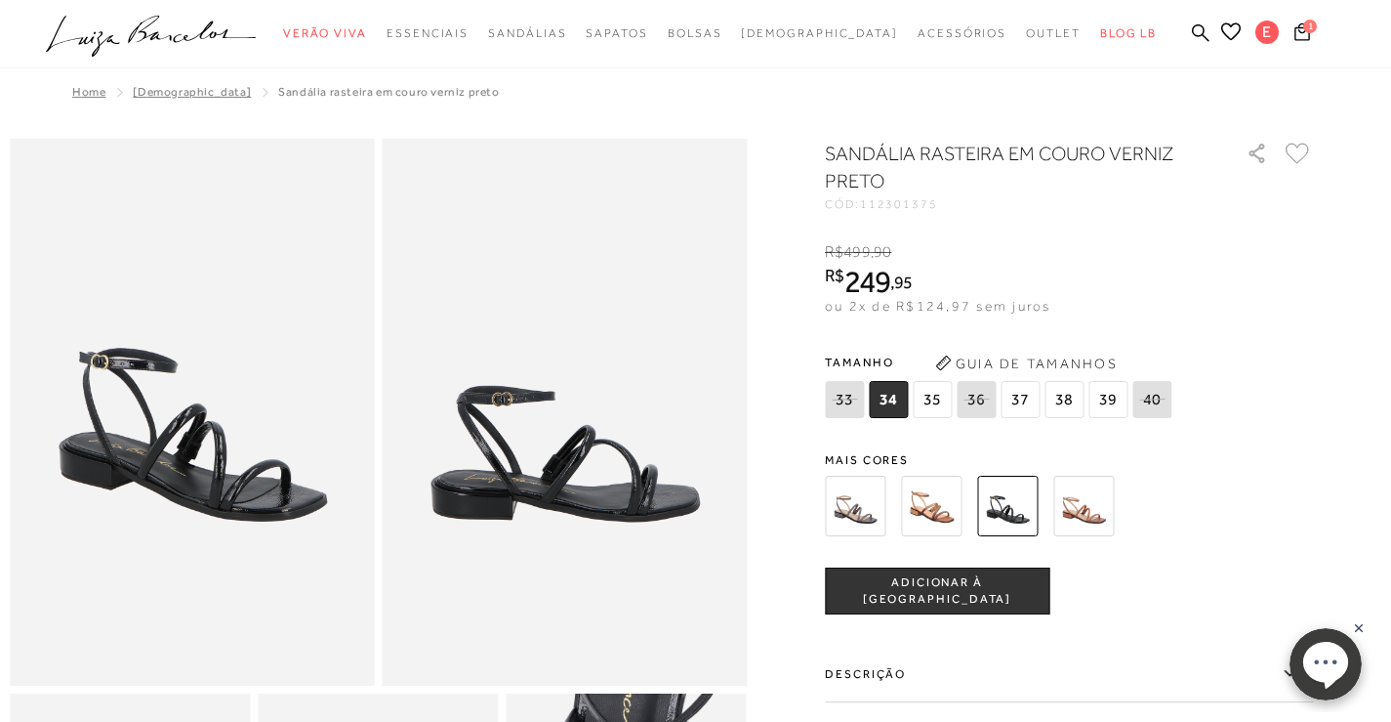
click at [941, 402] on span "35" at bounding box center [932, 399] width 39 height 37
click at [963, 588] on span "ADICIONAR À [GEOGRAPHIC_DATA]" at bounding box center [937, 591] width 223 height 34
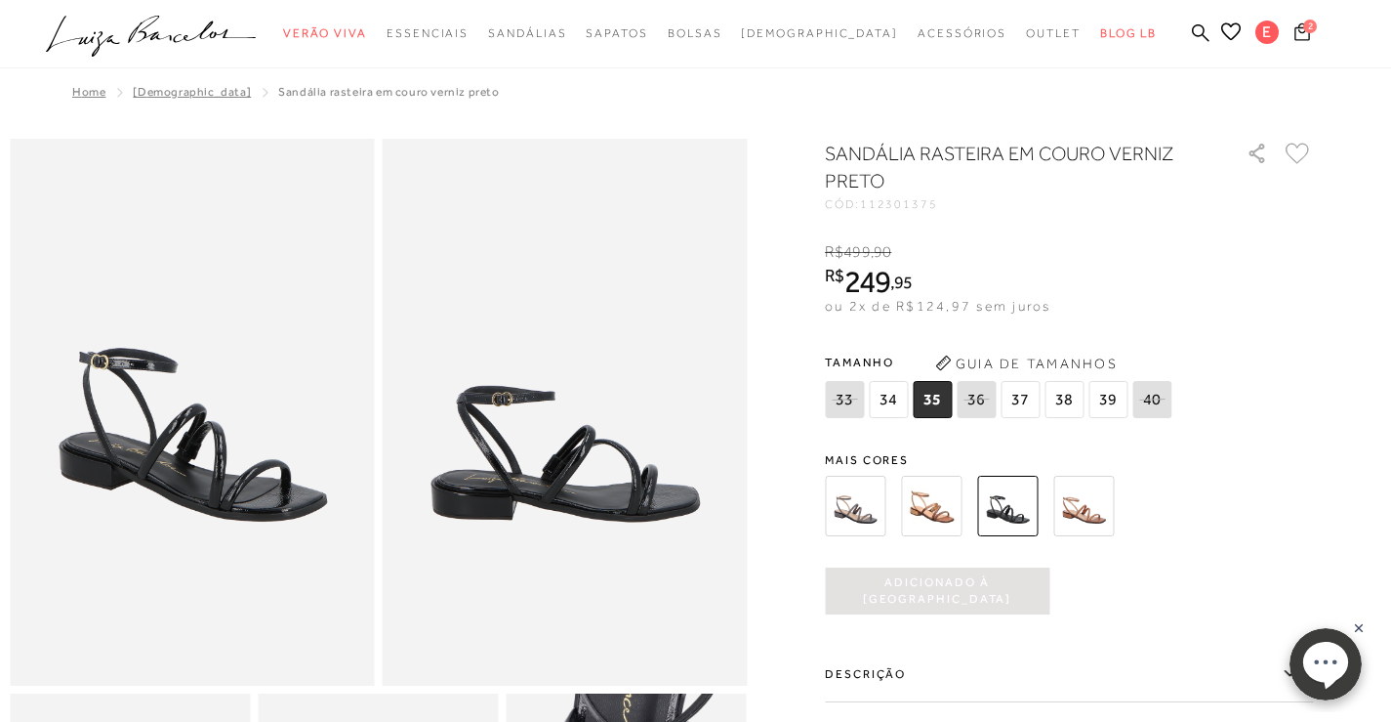
click at [1298, 36] on icon at bounding box center [1303, 30] width 16 height 19
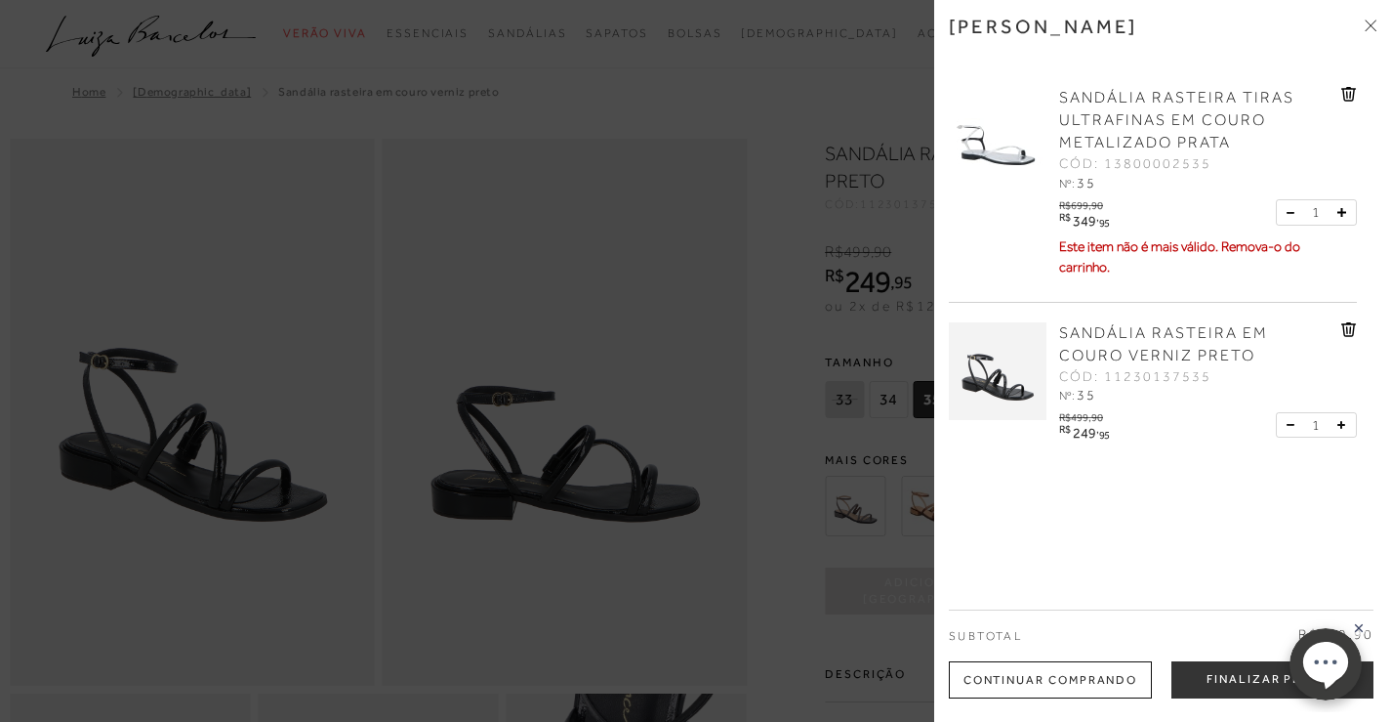
click at [1349, 93] on icon at bounding box center [1350, 95] width 2 height 8
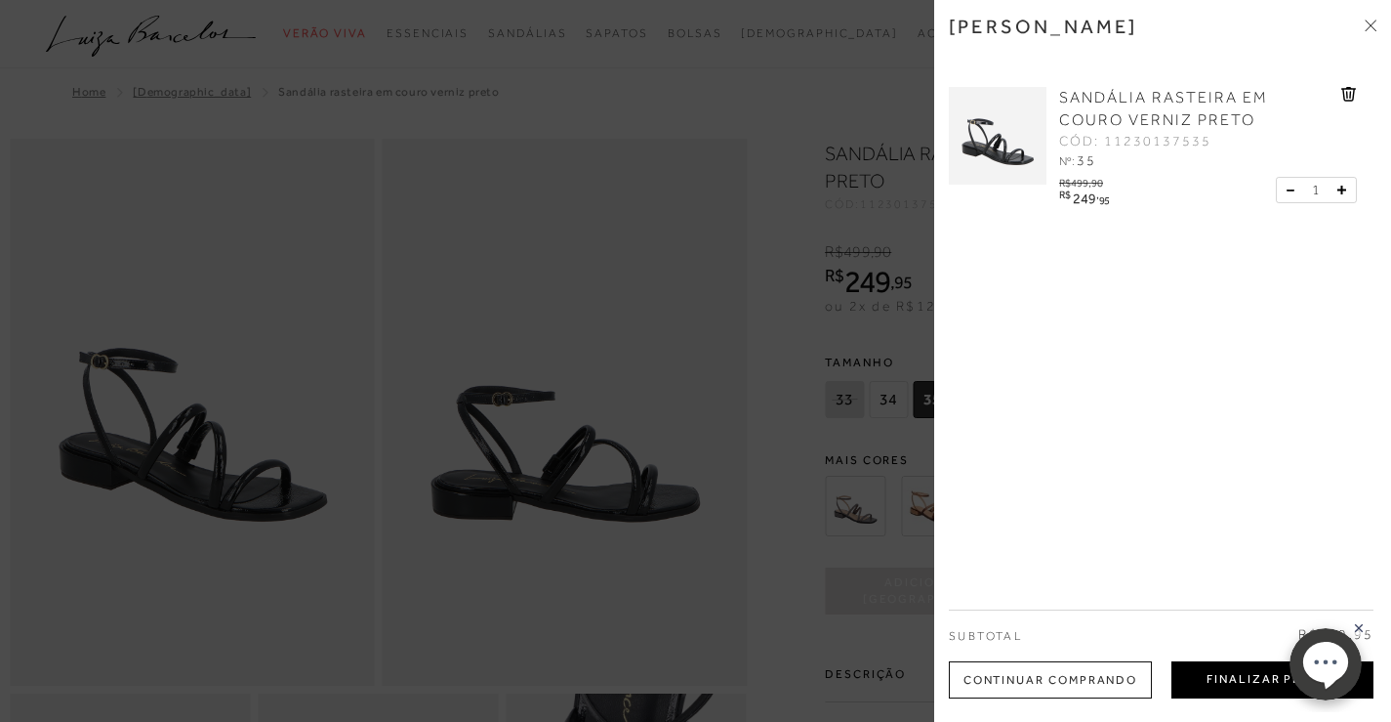
click at [1244, 684] on button "Finalizar Pedido" at bounding box center [1273, 679] width 202 height 37
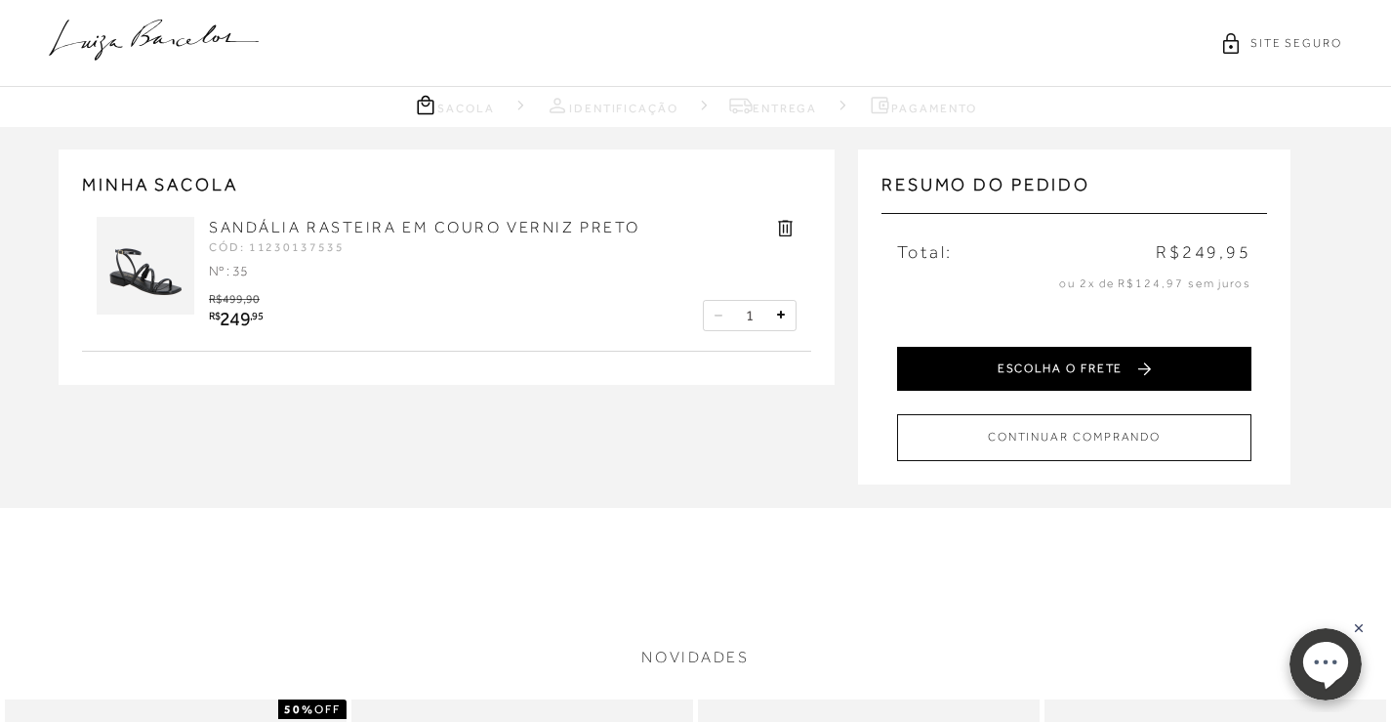
click at [1099, 367] on button "ESCOLHA O FRETE" at bounding box center [1074, 369] width 354 height 44
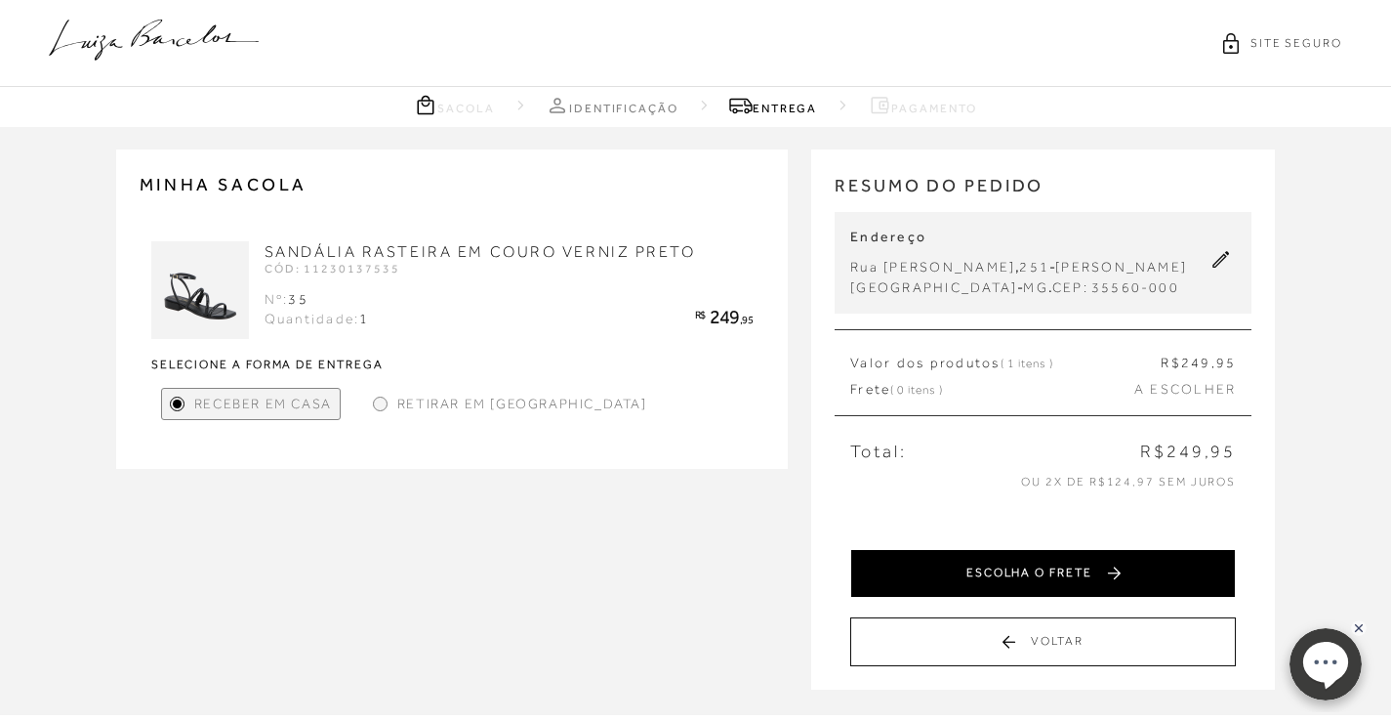
click at [977, 594] on button "ESCOLHA O FRETE" at bounding box center [1043, 573] width 386 height 49
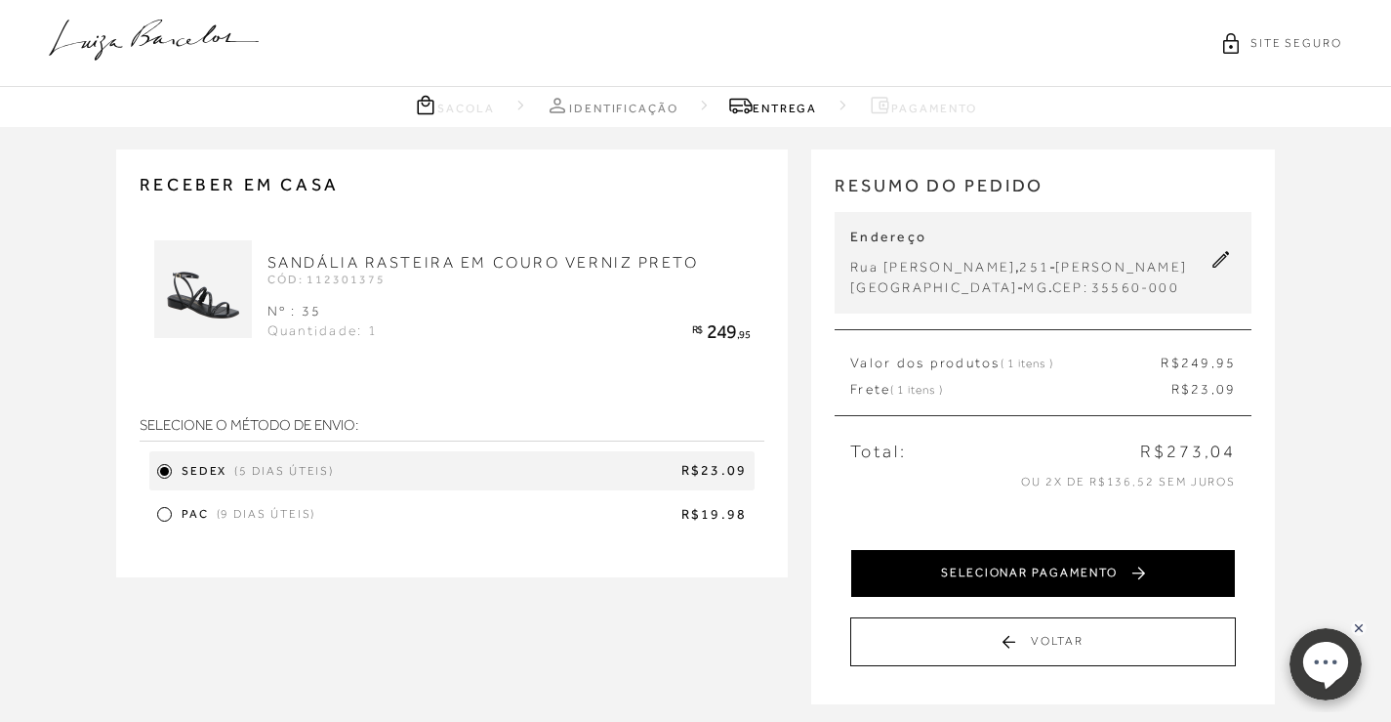
click at [1057, 594] on button "SELECIONAR PAGAMENTO" at bounding box center [1043, 573] width 386 height 49
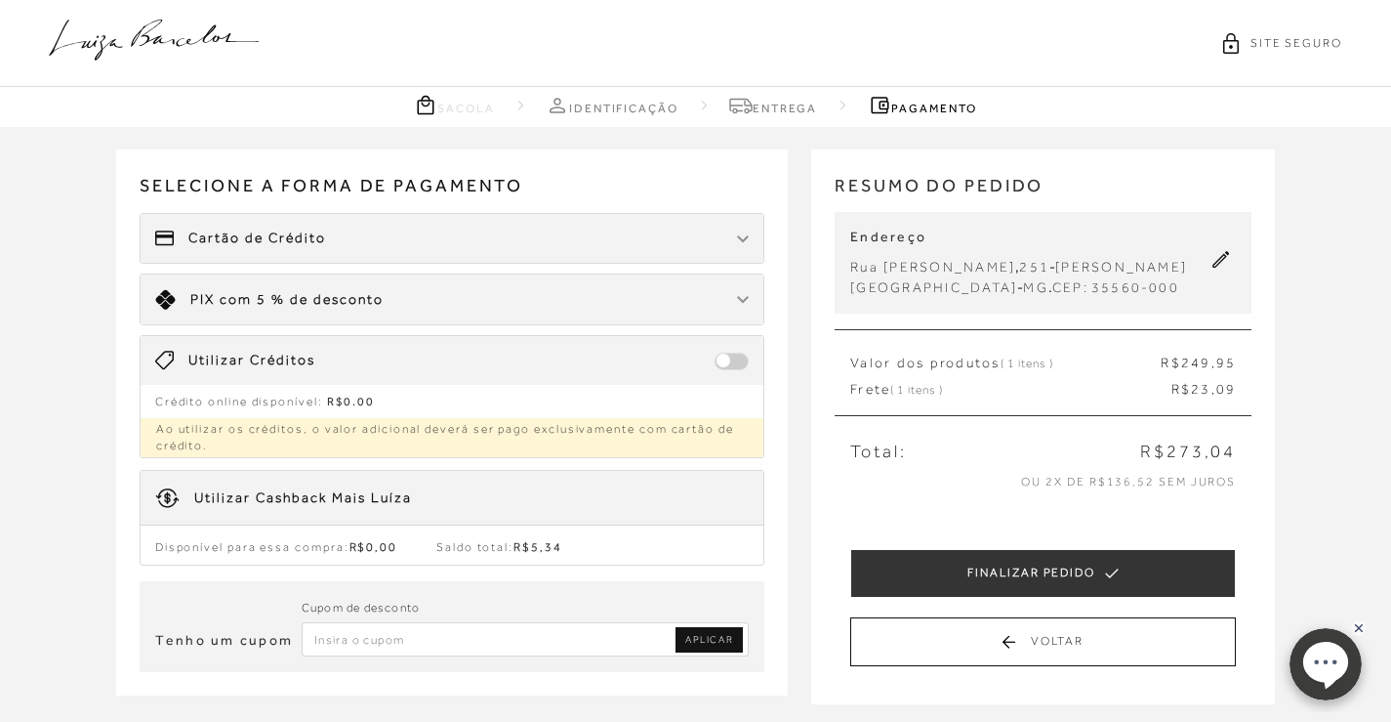
click at [298, 245] on span "Cartão de Crédito" at bounding box center [257, 238] width 138 height 20
